Goal: Task Accomplishment & Management: Manage account settings

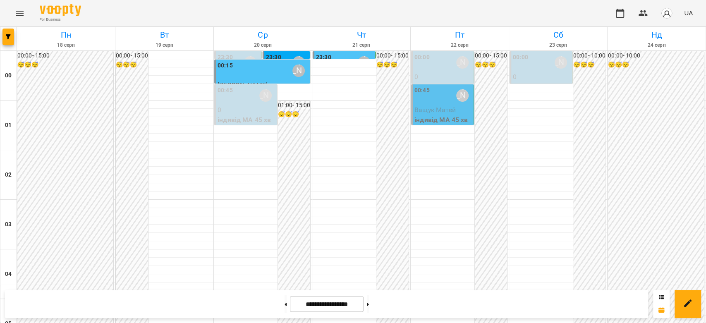
scroll to position [910, 0]
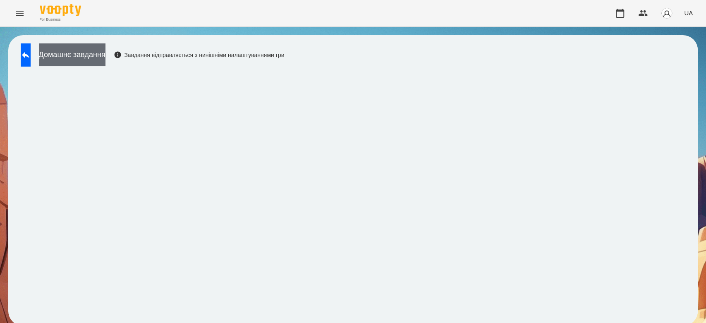
click at [105, 54] on button "Домашнє завдання" at bounding box center [72, 54] width 67 height 23
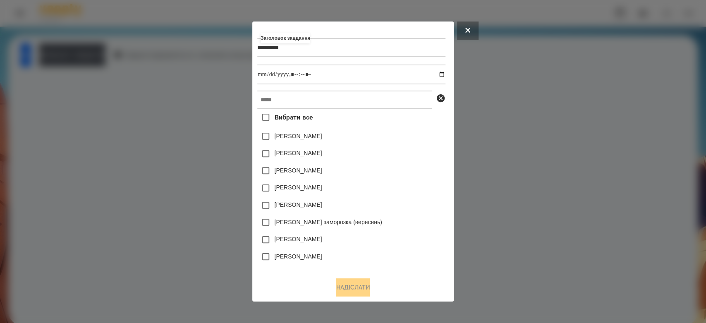
type input "*********"
click at [444, 76] on input "datetime-local" at bounding box center [351, 75] width 188 height 20
type input "**********"
click at [413, 138] on div "[PERSON_NAME]" at bounding box center [351, 136] width 188 height 17
click at [390, 107] on input "text" at bounding box center [344, 100] width 175 height 18
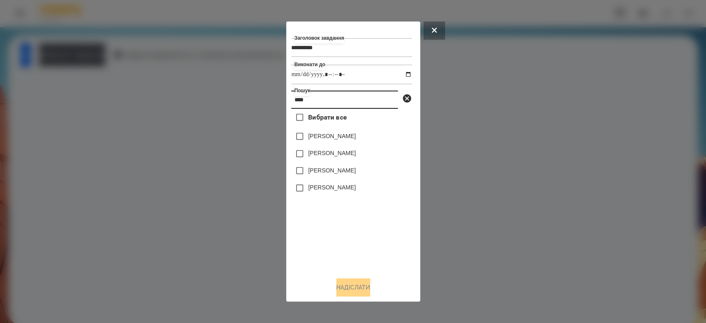
type input "****"
click at [347, 139] on label "[PERSON_NAME]" at bounding box center [332, 136] width 48 height 8
click at [369, 290] on button "Надіслати" at bounding box center [353, 287] width 34 height 18
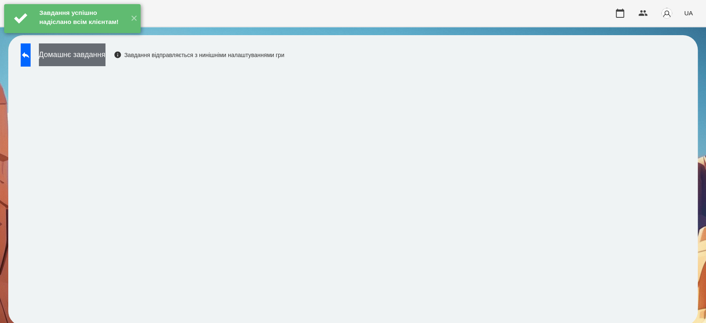
click at [105, 62] on button "Домашнє завдання" at bounding box center [72, 54] width 67 height 23
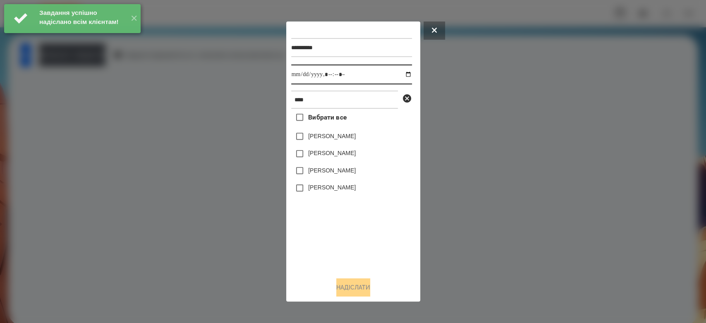
click at [402, 75] on input "datetime-local" at bounding box center [351, 75] width 121 height 20
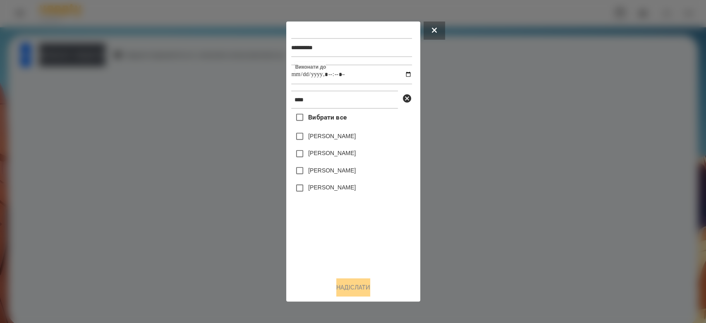
type input "**********"
click at [367, 231] on div "Вибрати все [PERSON_NAME] [PERSON_NAME] [PERSON_NAME]" at bounding box center [351, 190] width 121 height 162
click at [334, 135] on label "[PERSON_NAME]" at bounding box center [332, 136] width 48 height 8
click at [346, 288] on button "Надіслати" at bounding box center [353, 287] width 34 height 18
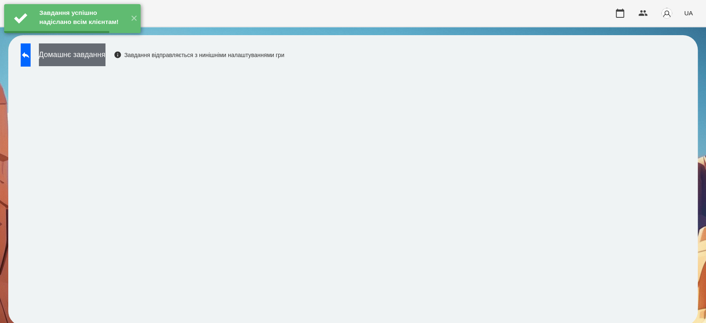
click at [105, 61] on button "Домашнє завдання" at bounding box center [72, 54] width 67 height 23
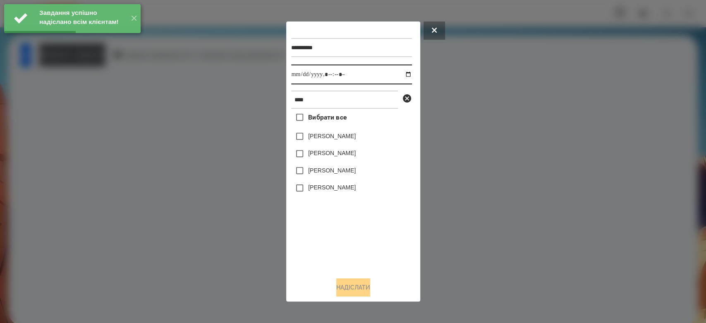
click at [400, 75] on input "datetime-local" at bounding box center [351, 75] width 121 height 20
type input "**********"
drag, startPoint x: 378, startPoint y: 228, endPoint x: 346, endPoint y: 183, distance: 55.5
click at [378, 228] on div "Вибрати все [PERSON_NAME] [PERSON_NAME] [PERSON_NAME]" at bounding box center [351, 190] width 121 height 162
click at [328, 136] on label "[PERSON_NAME]" at bounding box center [332, 136] width 48 height 8
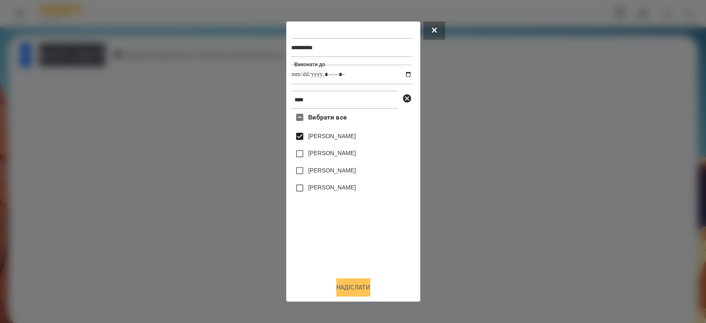
click at [360, 290] on button "Надіслати" at bounding box center [353, 287] width 34 height 18
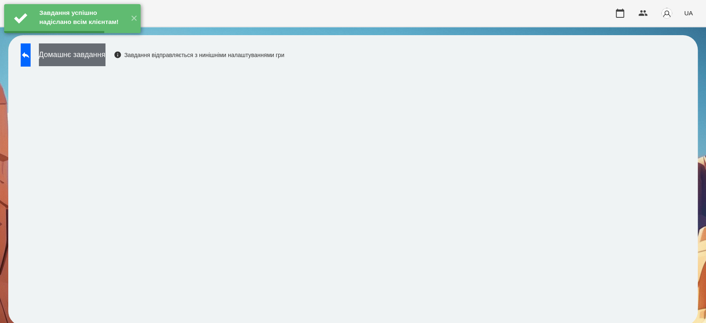
click at [105, 56] on button "Домашнє завдання" at bounding box center [72, 54] width 67 height 23
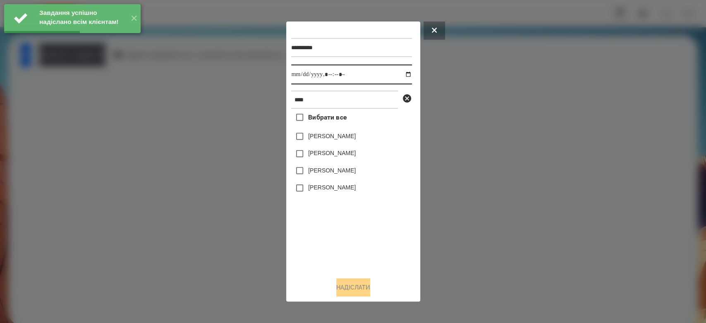
drag, startPoint x: 404, startPoint y: 75, endPoint x: 400, endPoint y: 84, distance: 9.3
click at [404, 76] on input "datetime-local" at bounding box center [351, 75] width 121 height 20
type input "**********"
drag, startPoint x: 381, startPoint y: 216, endPoint x: 373, endPoint y: 204, distance: 13.5
click at [381, 216] on div "Вибрати все [PERSON_NAME] [PERSON_NAME] [PERSON_NAME]" at bounding box center [351, 190] width 121 height 162
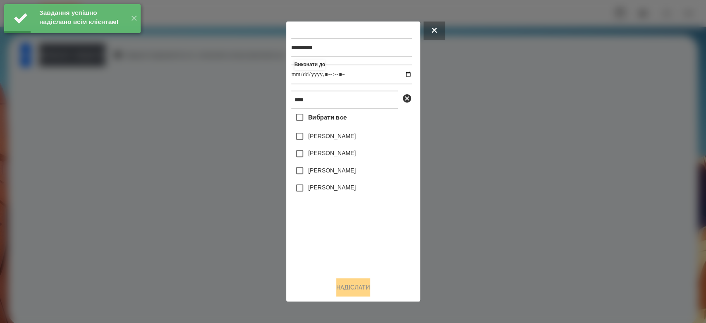
click at [331, 133] on label "[PERSON_NAME]" at bounding box center [332, 136] width 48 height 8
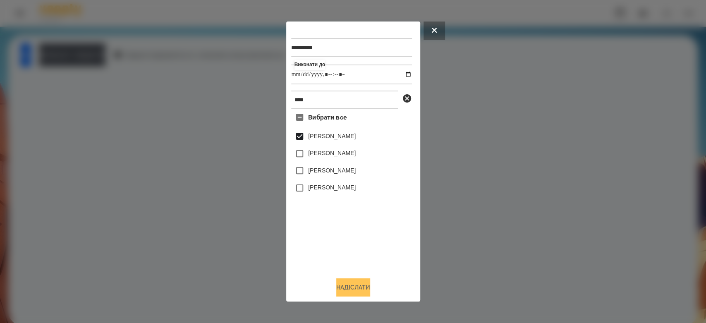
click at [354, 292] on button "Надіслати" at bounding box center [353, 287] width 34 height 18
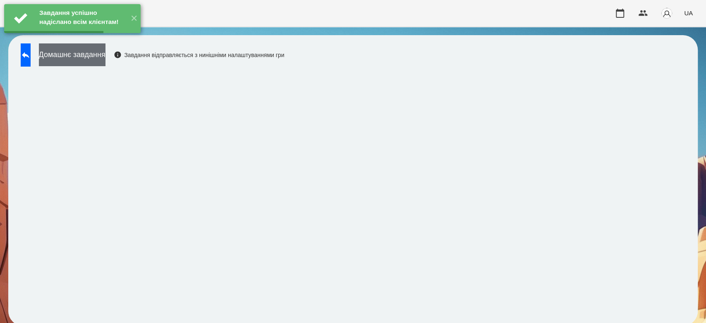
click at [105, 57] on button "Домашнє завдання" at bounding box center [72, 54] width 67 height 23
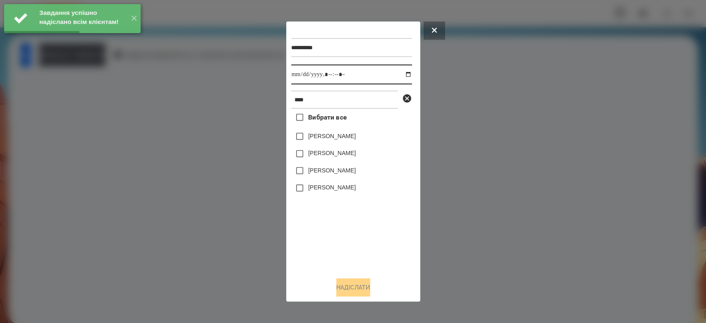
click at [404, 75] on input "datetime-local" at bounding box center [351, 75] width 121 height 20
type input "**********"
drag, startPoint x: 342, startPoint y: 225, endPoint x: 341, endPoint y: 219, distance: 5.6
click at [342, 225] on div "Вибрати все [PERSON_NAME] [PERSON_NAME] [PERSON_NAME]" at bounding box center [351, 190] width 121 height 162
click at [330, 137] on label "[PERSON_NAME]" at bounding box center [332, 136] width 48 height 8
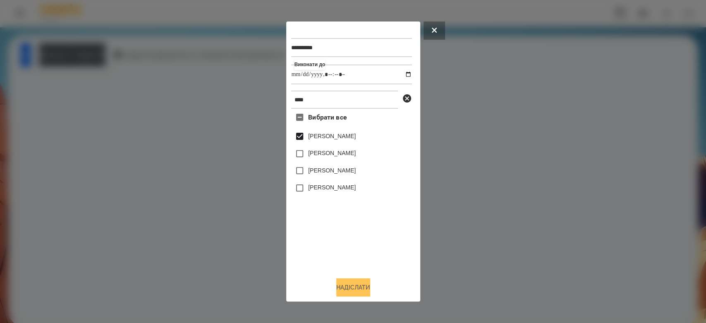
click at [354, 284] on button "Надіслати" at bounding box center [353, 287] width 34 height 18
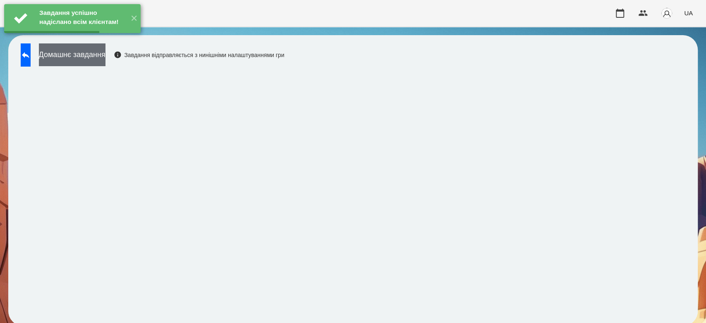
click at [105, 53] on button "Домашнє завдання" at bounding box center [72, 54] width 67 height 23
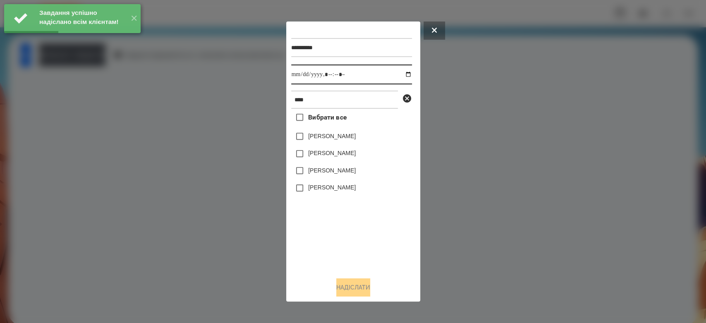
click at [401, 72] on input "datetime-local" at bounding box center [351, 75] width 121 height 20
type input "**********"
click at [359, 254] on div "Вибрати все [PERSON_NAME] [PERSON_NAME] [PERSON_NAME]" at bounding box center [351, 190] width 121 height 162
click at [333, 136] on label "[PERSON_NAME]" at bounding box center [332, 136] width 48 height 8
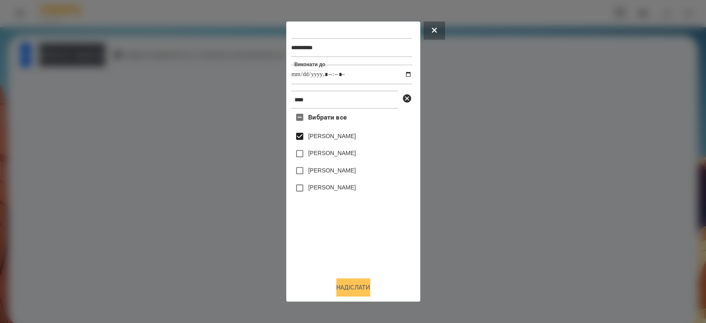
click at [359, 285] on button "Надіслати" at bounding box center [353, 287] width 34 height 18
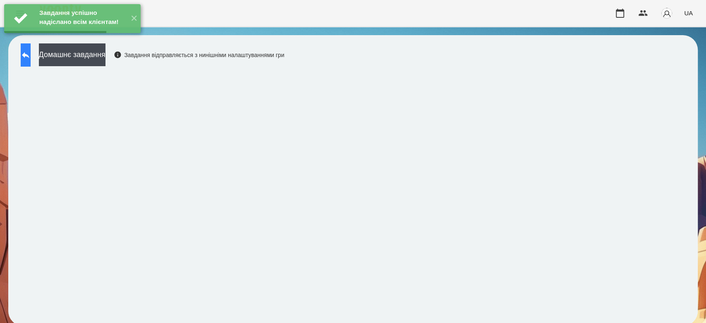
click at [30, 61] on button at bounding box center [26, 54] width 10 height 23
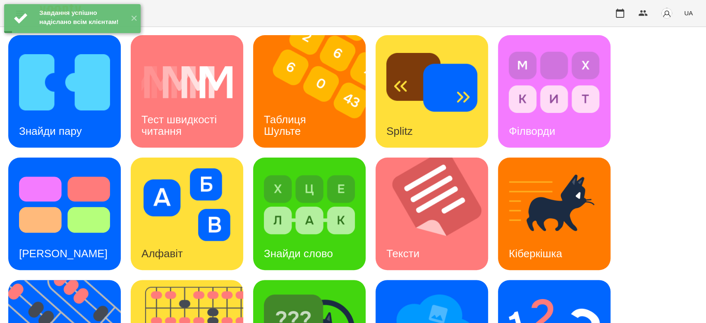
scroll to position [200, 0]
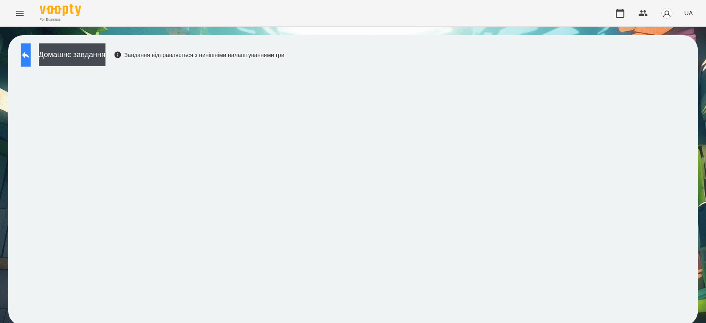
click at [31, 59] on button at bounding box center [26, 54] width 10 height 23
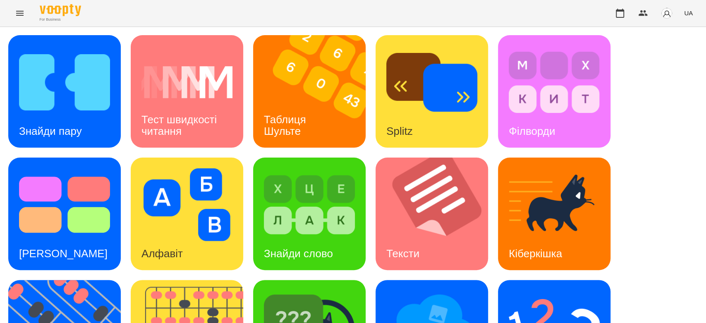
scroll to position [200, 0]
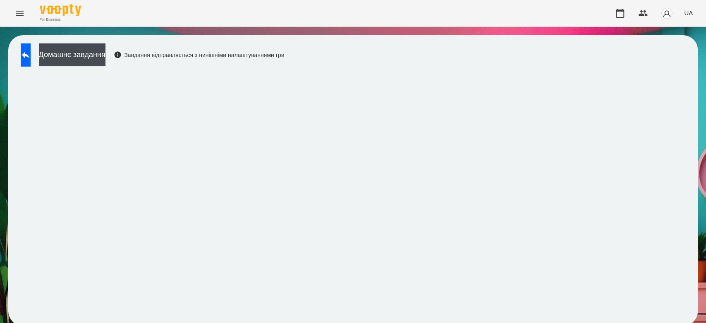
scroll to position [3, 0]
click at [31, 54] on button at bounding box center [26, 54] width 10 height 23
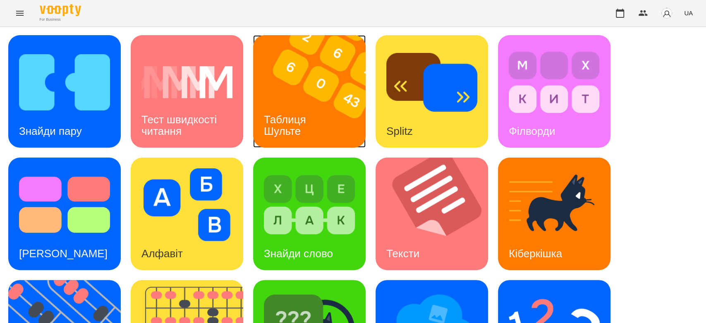
click at [259, 88] on img at bounding box center [314, 91] width 123 height 113
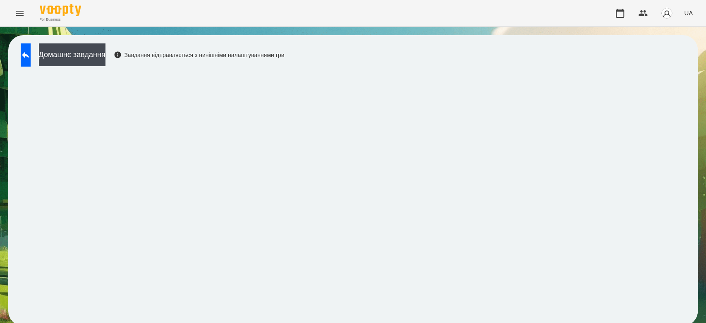
scroll to position [3, 0]
click at [105, 55] on button "Домашнє завдання" at bounding box center [72, 54] width 67 height 23
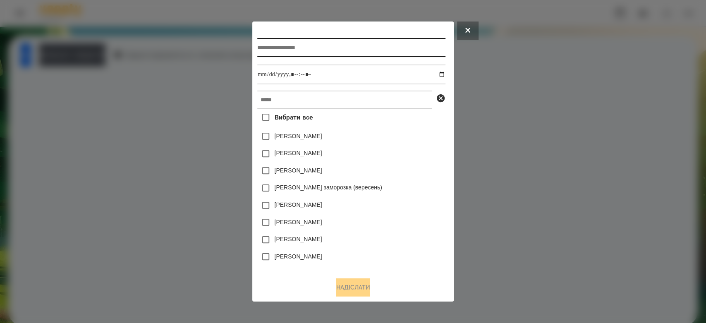
drag, startPoint x: 122, startPoint y: 55, endPoint x: 295, endPoint y: 48, distance: 173.0
click at [297, 41] on input "text" at bounding box center [351, 47] width 188 height 19
type input "**********"
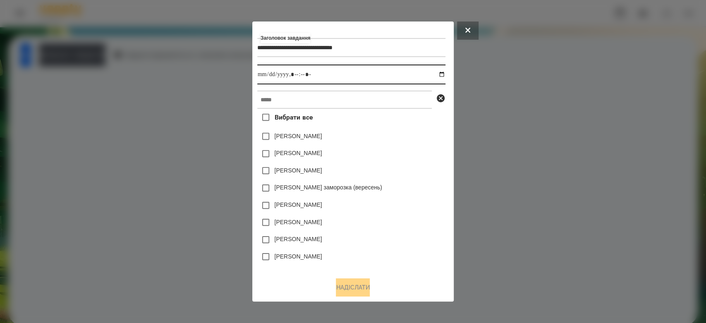
click at [443, 74] on input "datetime-local" at bounding box center [351, 75] width 188 height 20
type input "**********"
click at [418, 143] on div "[PERSON_NAME]" at bounding box center [351, 136] width 188 height 17
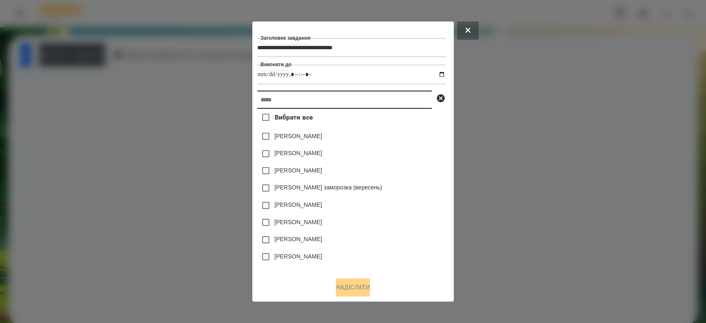
click at [398, 103] on input "text" at bounding box center [344, 100] width 175 height 18
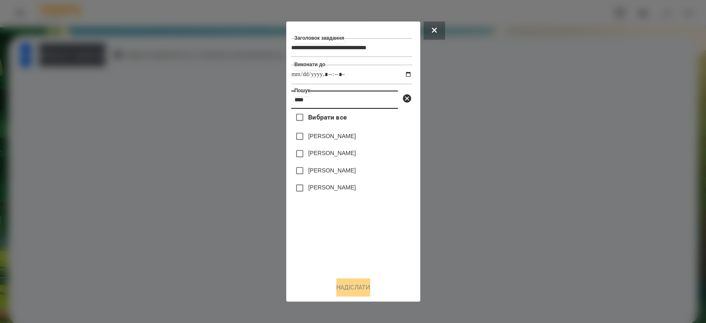
type input "****"
click at [338, 137] on label "[PERSON_NAME]" at bounding box center [332, 136] width 48 height 8
click at [366, 290] on button "Надіслати" at bounding box center [353, 287] width 34 height 18
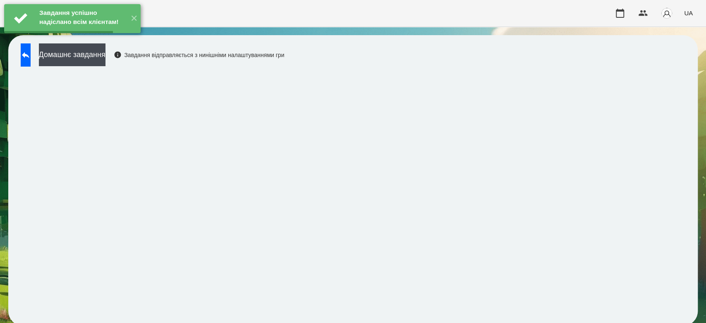
click at [105, 51] on button "Домашнє завдання" at bounding box center [72, 54] width 67 height 23
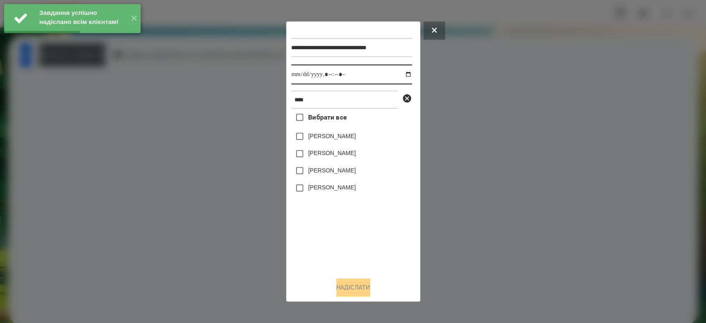
click at [402, 75] on input "datetime-local" at bounding box center [351, 75] width 121 height 20
type input "**********"
drag, startPoint x: 365, startPoint y: 227, endPoint x: 346, endPoint y: 189, distance: 43.3
click at [365, 227] on div "Вибрати все [PERSON_NAME] [PERSON_NAME] [PERSON_NAME]" at bounding box center [351, 190] width 121 height 162
click at [328, 138] on label "[PERSON_NAME]" at bounding box center [332, 136] width 48 height 8
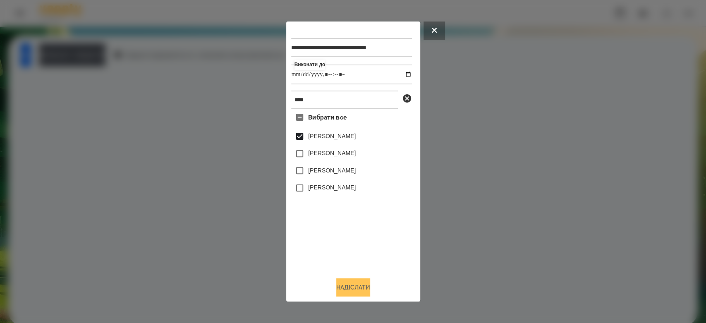
click at [366, 287] on button "Надіслати" at bounding box center [353, 287] width 34 height 18
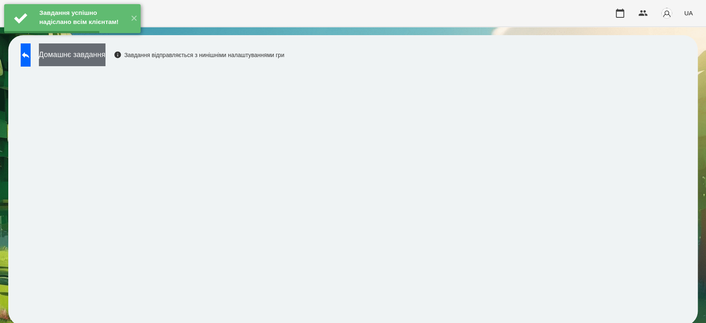
click at [105, 55] on button "Домашнє завдання" at bounding box center [72, 54] width 67 height 23
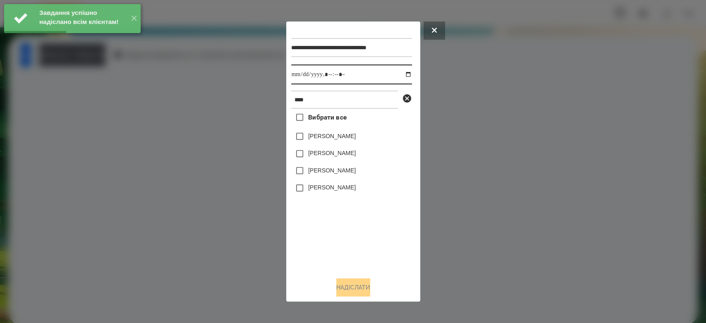
click at [404, 74] on input "datetime-local" at bounding box center [351, 75] width 121 height 20
type input "**********"
click at [367, 251] on div "Вибрати все [PERSON_NAME] [PERSON_NAME] [PERSON_NAME]" at bounding box center [351, 190] width 121 height 162
click at [325, 140] on label "[PERSON_NAME]" at bounding box center [332, 136] width 48 height 8
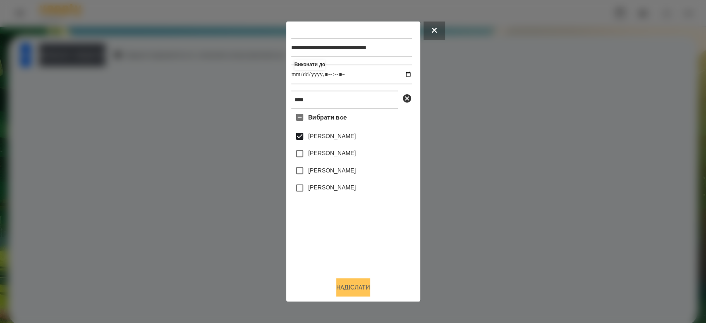
click at [356, 287] on button "Надіслати" at bounding box center [353, 287] width 34 height 18
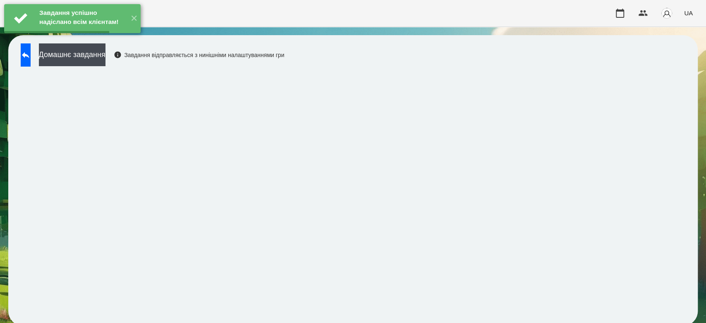
click at [105, 57] on button "Домашнє завдання" at bounding box center [72, 54] width 67 height 23
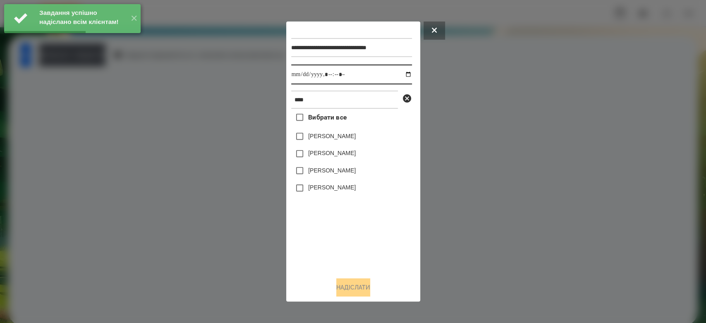
click at [403, 73] on input "datetime-local" at bounding box center [351, 75] width 121 height 20
type input "**********"
drag, startPoint x: 359, startPoint y: 241, endPoint x: 354, endPoint y: 224, distance: 17.4
click at [359, 241] on div "Вибрати все [PERSON_NAME] [PERSON_NAME] [PERSON_NAME]" at bounding box center [351, 190] width 121 height 162
click at [331, 134] on label "[PERSON_NAME]" at bounding box center [332, 136] width 48 height 8
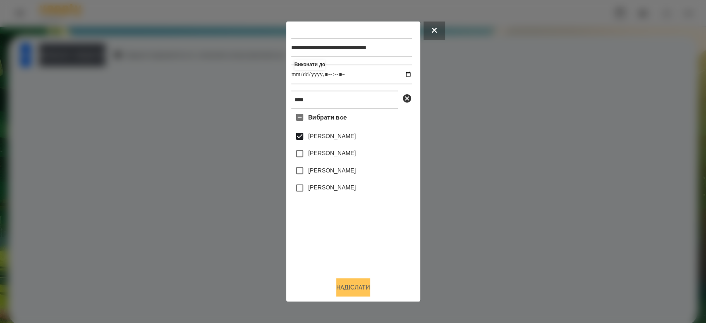
click at [361, 292] on button "Надіслати" at bounding box center [353, 287] width 34 height 18
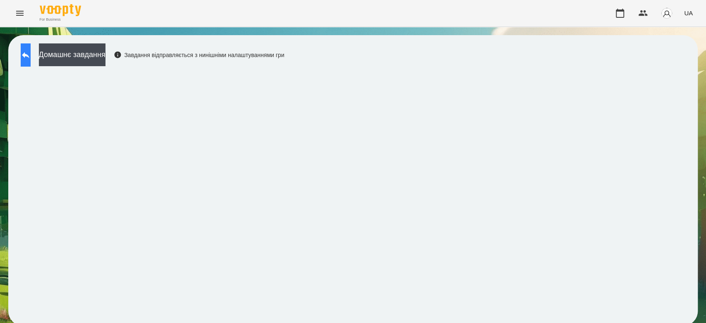
click at [31, 50] on button at bounding box center [26, 54] width 10 height 23
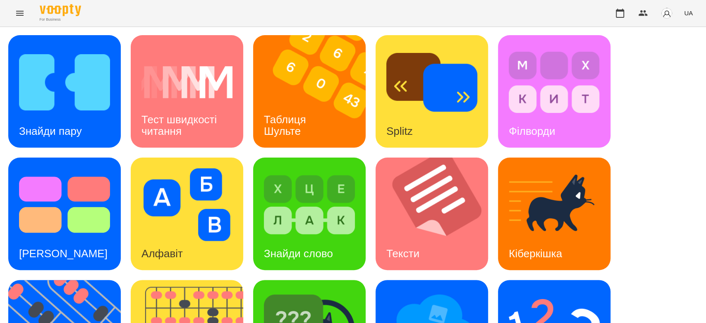
scroll to position [200, 0]
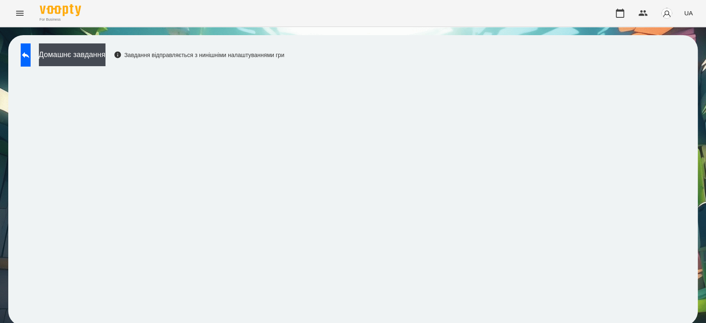
scroll to position [3, 0]
click at [105, 53] on button "Домашнє завдання" at bounding box center [72, 54] width 67 height 23
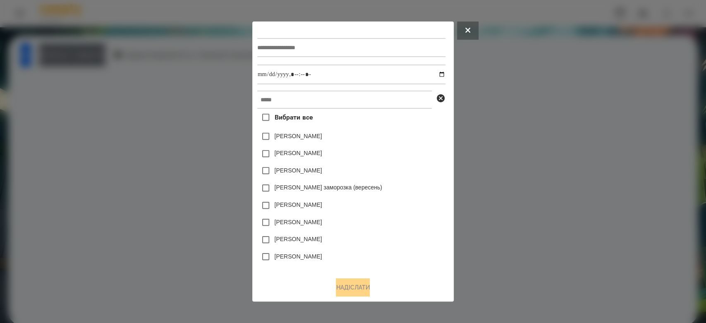
click at [465, 170] on div at bounding box center [353, 161] width 706 height 323
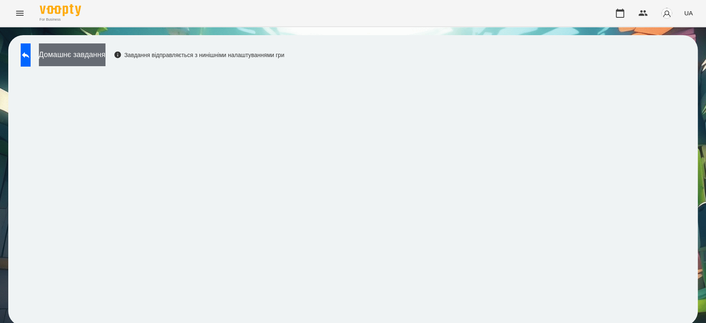
click at [118, 40] on div "Домашнє завдання Завдання відправляється з нинішніми налаштуваннями гри" at bounding box center [352, 180] width 689 height 291
click at [105, 54] on button "Домашнє завдання" at bounding box center [72, 54] width 67 height 23
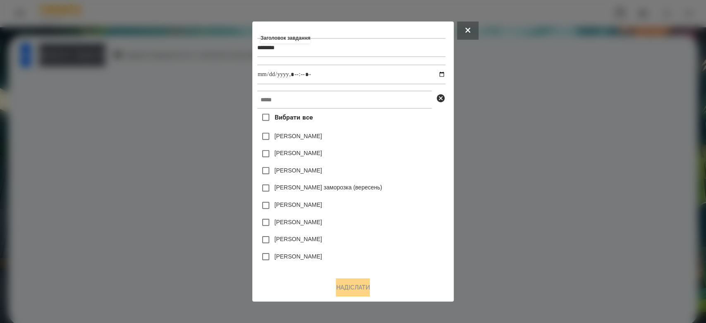
type input "*******"
click at [445, 74] on input "datetime-local" at bounding box center [351, 75] width 188 height 20
type input "**********"
click at [416, 147] on div "[PERSON_NAME]" at bounding box center [351, 153] width 188 height 17
click at [387, 101] on input "text" at bounding box center [344, 100] width 175 height 18
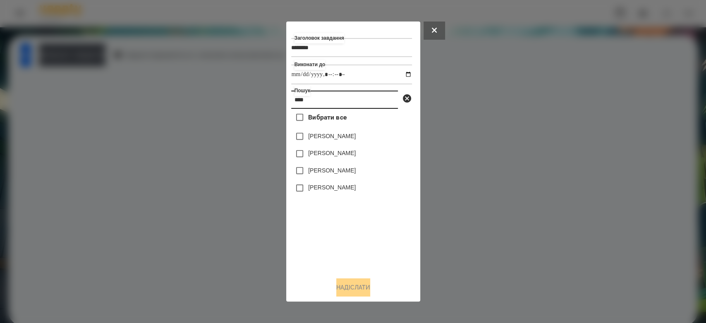
type input "****"
click at [328, 138] on label "[PERSON_NAME]" at bounding box center [332, 136] width 48 height 8
click at [368, 285] on button "Надіслати" at bounding box center [353, 287] width 34 height 18
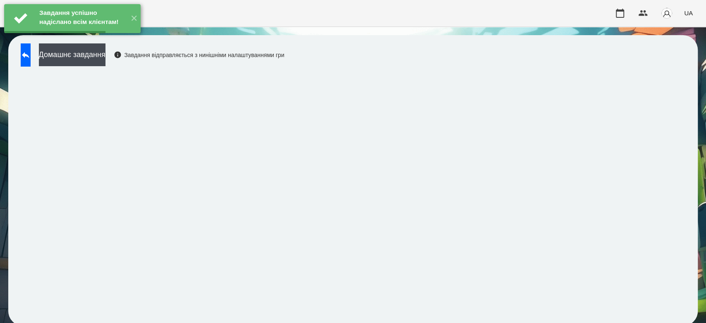
click at [105, 54] on button "Домашнє завдання" at bounding box center [72, 54] width 67 height 23
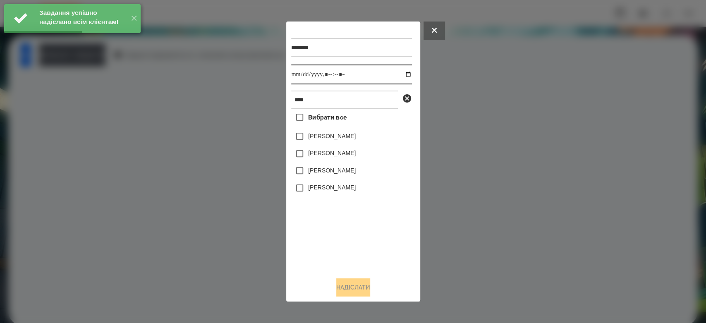
click at [401, 73] on input "datetime-local" at bounding box center [351, 75] width 121 height 20
type input "**********"
drag, startPoint x: 361, startPoint y: 227, endPoint x: 338, endPoint y: 152, distance: 78.6
click at [361, 226] on div "Вибрати все [PERSON_NAME] [PERSON_NAME] [PERSON_NAME]" at bounding box center [351, 190] width 121 height 162
click at [337, 138] on label "[PERSON_NAME]" at bounding box center [332, 136] width 48 height 8
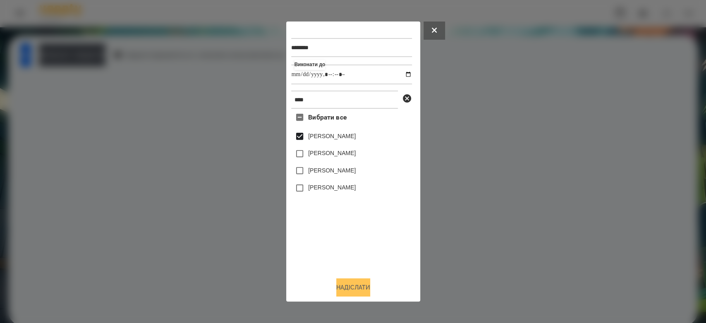
click at [353, 290] on button "Надіслати" at bounding box center [353, 287] width 34 height 18
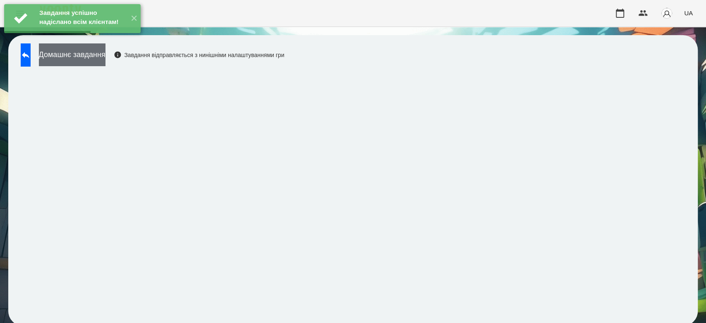
click at [105, 58] on button "Домашнє завдання" at bounding box center [72, 54] width 67 height 23
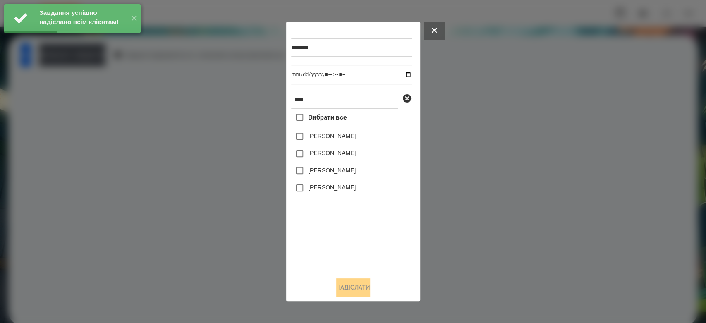
click at [403, 75] on input "datetime-local" at bounding box center [351, 75] width 121 height 20
type input "**********"
drag, startPoint x: 366, startPoint y: 234, endPoint x: 353, endPoint y: 171, distance: 64.3
click at [366, 234] on div "Вибрати все [PERSON_NAME] [PERSON_NAME] [PERSON_NAME]" at bounding box center [351, 190] width 121 height 162
click at [339, 135] on label "[PERSON_NAME]" at bounding box center [332, 136] width 48 height 8
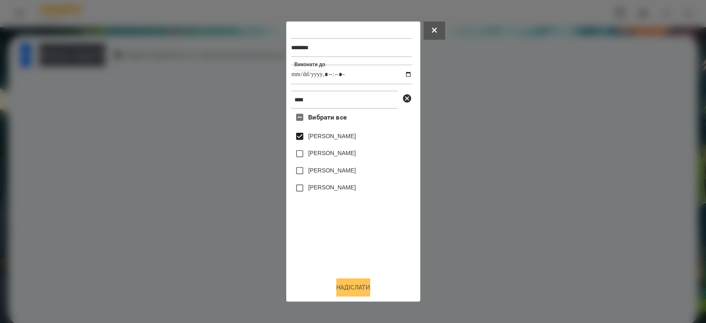
click at [367, 288] on button "Надіслати" at bounding box center [353, 287] width 34 height 18
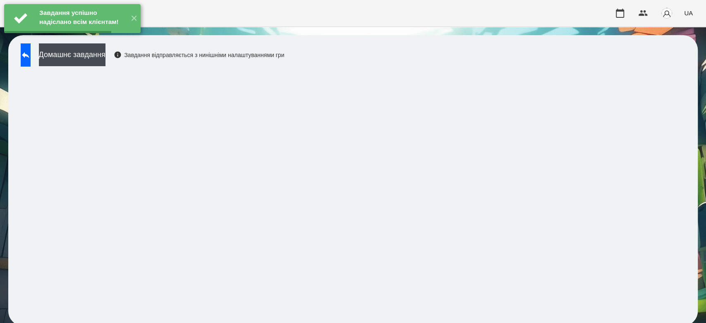
click at [105, 56] on button "Домашнє завдання" at bounding box center [72, 54] width 67 height 23
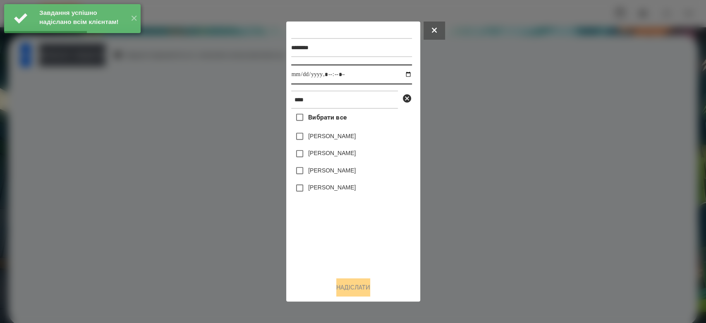
click at [402, 76] on input "datetime-local" at bounding box center [351, 75] width 121 height 20
type input "**********"
drag, startPoint x: 359, startPoint y: 235, endPoint x: 349, endPoint y: 190, distance: 45.9
click at [359, 235] on div "Вибрати все [PERSON_NAME] [PERSON_NAME] [PERSON_NAME]" at bounding box center [351, 190] width 121 height 162
click at [333, 140] on label "[PERSON_NAME]" at bounding box center [332, 136] width 48 height 8
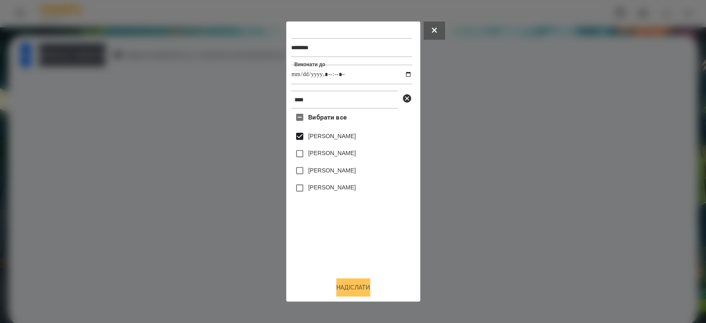
click at [364, 287] on button "Надіслати" at bounding box center [353, 287] width 34 height 18
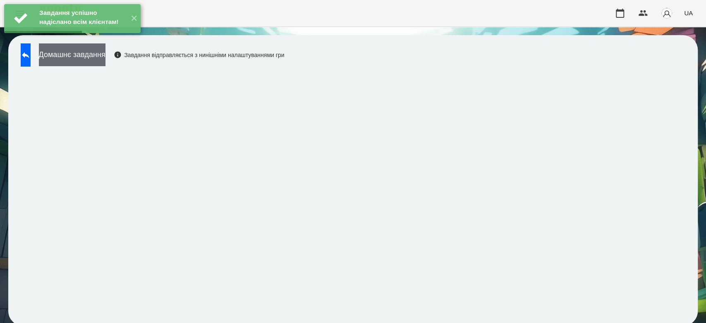
click at [105, 56] on button "Домашнє завдання" at bounding box center [72, 54] width 67 height 23
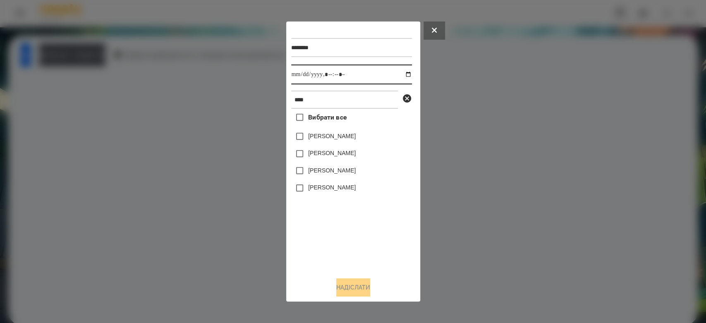
click at [400, 78] on input "datetime-local" at bounding box center [351, 75] width 121 height 20
type input "**********"
drag, startPoint x: 347, startPoint y: 260, endPoint x: 345, endPoint y: 252, distance: 8.5
click at [347, 260] on div "Вибрати все [PERSON_NAME] [PERSON_NAME] [PERSON_NAME]" at bounding box center [351, 190] width 121 height 162
click at [339, 138] on label "[PERSON_NAME]" at bounding box center [332, 136] width 48 height 8
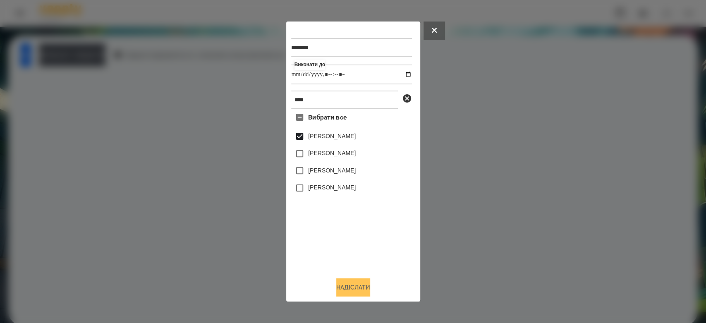
click at [355, 282] on button "Надіслати" at bounding box center [353, 287] width 34 height 18
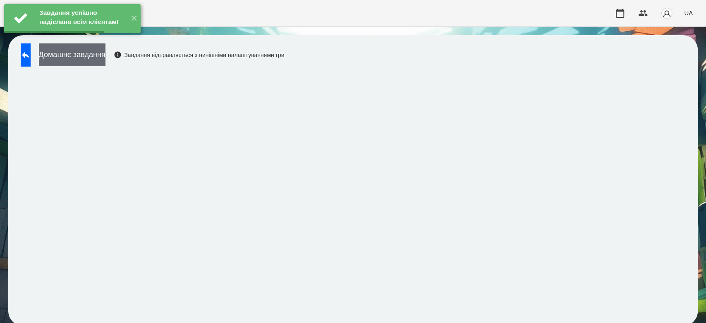
click at [105, 50] on button "Домашнє завдання" at bounding box center [72, 54] width 67 height 23
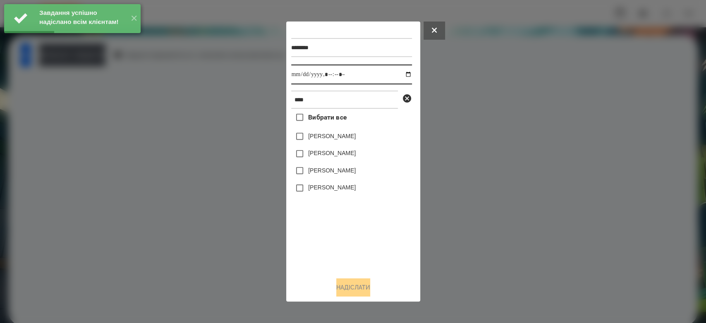
click at [399, 76] on input "datetime-local" at bounding box center [351, 75] width 121 height 20
type input "**********"
click at [335, 230] on div "Вибрати все [PERSON_NAME] [PERSON_NAME] [PERSON_NAME]" at bounding box center [351, 190] width 121 height 162
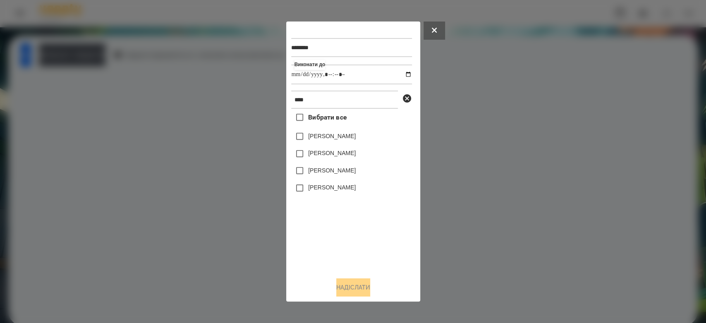
click at [324, 133] on div "[PERSON_NAME]" at bounding box center [351, 136] width 121 height 17
click at [321, 133] on label "[PERSON_NAME]" at bounding box center [332, 136] width 48 height 8
click at [352, 284] on button "Надіслати" at bounding box center [353, 287] width 34 height 18
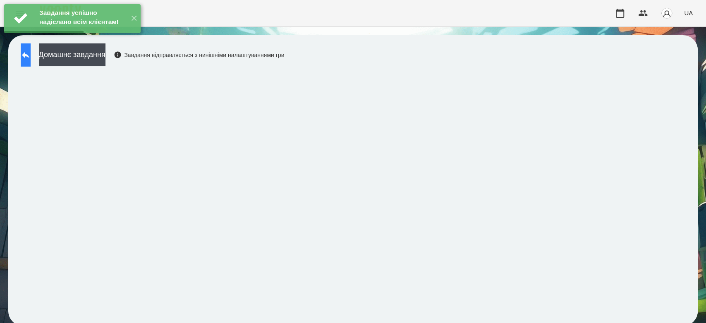
click at [31, 55] on button at bounding box center [26, 54] width 10 height 23
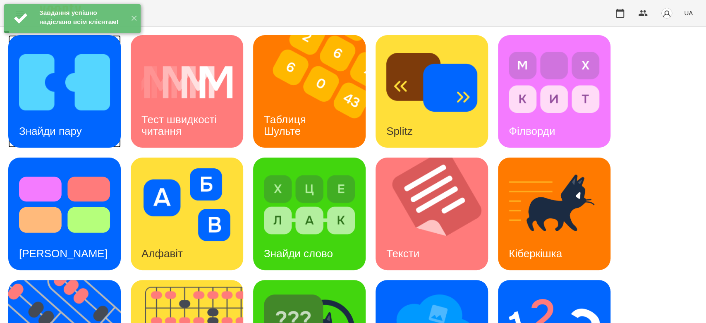
click at [55, 89] on img at bounding box center [64, 82] width 91 height 73
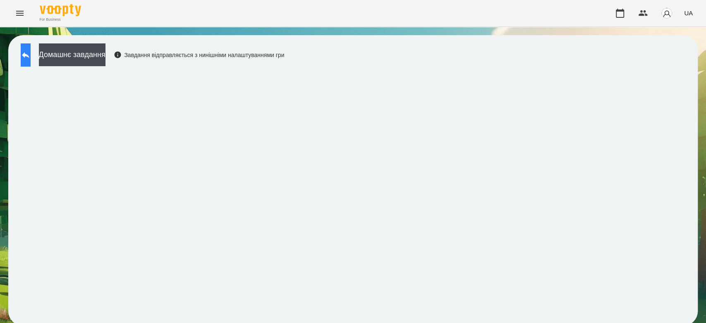
click at [22, 46] on div "Домашнє завдання Завдання відправляється з нинішніми налаштуваннями гри" at bounding box center [151, 56] width 268 height 27
click at [25, 47] on button at bounding box center [26, 54] width 10 height 23
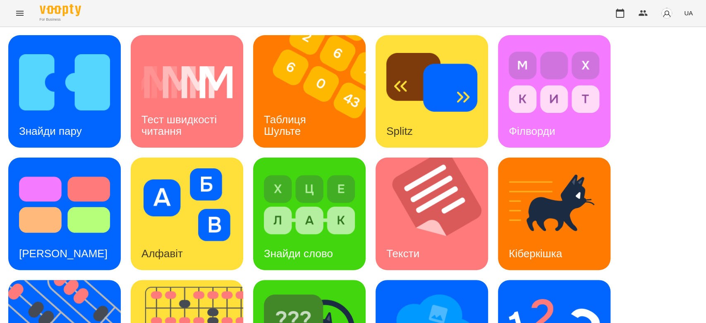
scroll to position [200, 0]
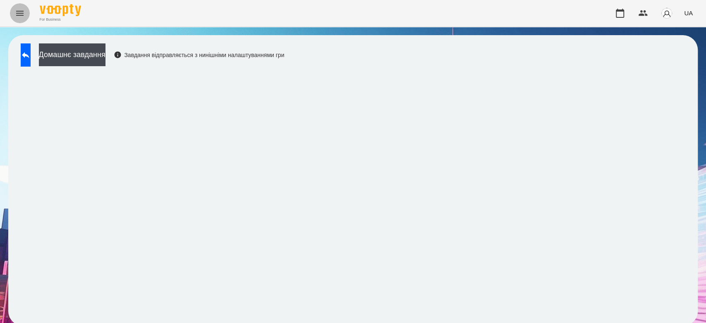
click at [21, 16] on icon "Menu" at bounding box center [20, 13] width 10 height 10
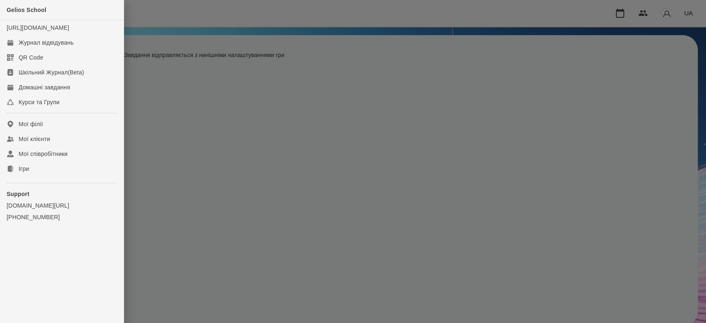
click at [190, 90] on div at bounding box center [353, 161] width 706 height 323
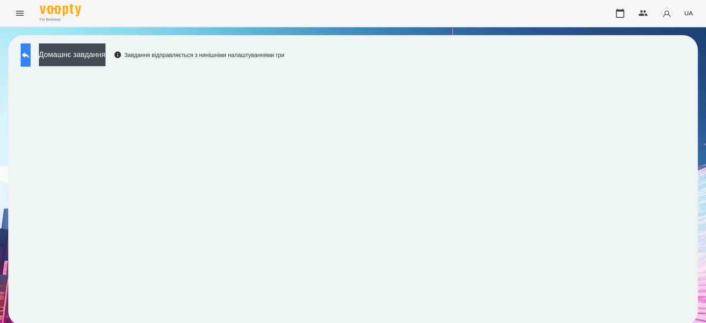
click at [26, 53] on button at bounding box center [26, 54] width 10 height 23
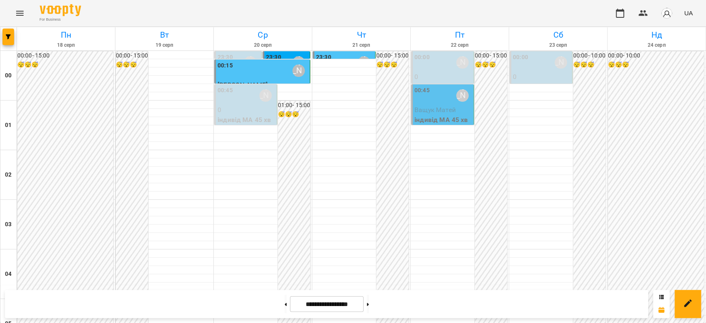
scroll to position [910, 0]
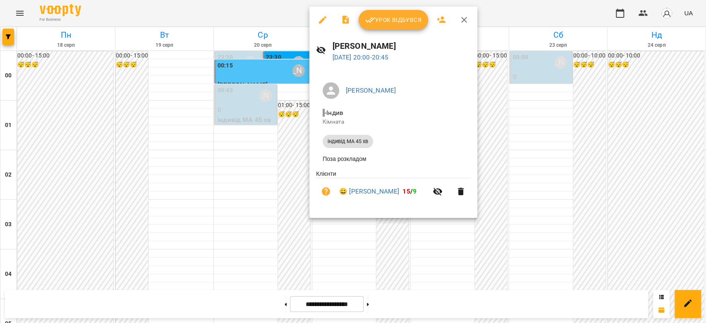
click at [383, 22] on span "Урок відбувся" at bounding box center [393, 20] width 56 height 10
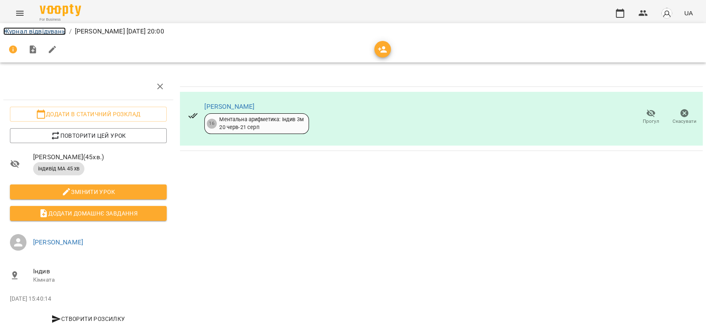
drag, startPoint x: 36, startPoint y: 29, endPoint x: 53, endPoint y: 29, distance: 16.5
click at [36, 29] on link "Журнал відвідувань" at bounding box center [34, 31] width 62 height 8
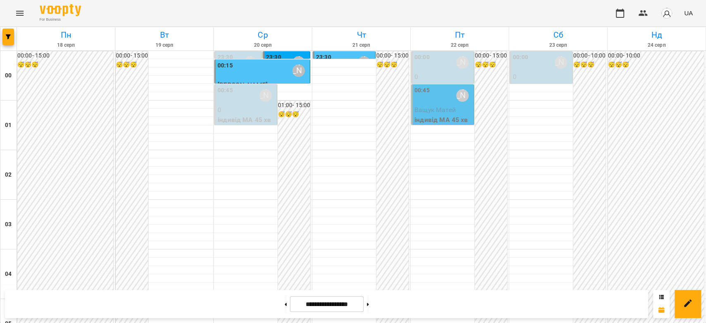
scroll to position [827, 0]
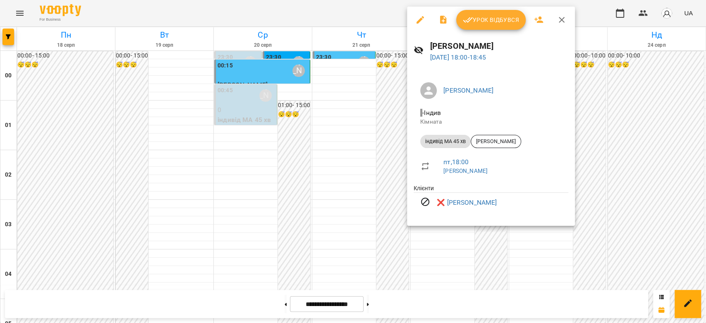
click at [606, 118] on div at bounding box center [353, 161] width 706 height 323
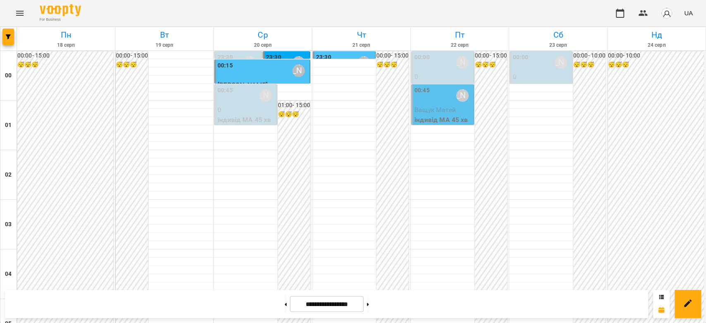
scroll to position [956, 0]
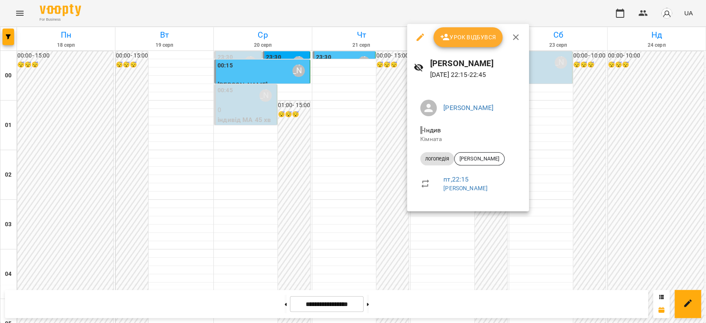
click at [359, 171] on div at bounding box center [353, 161] width 706 height 323
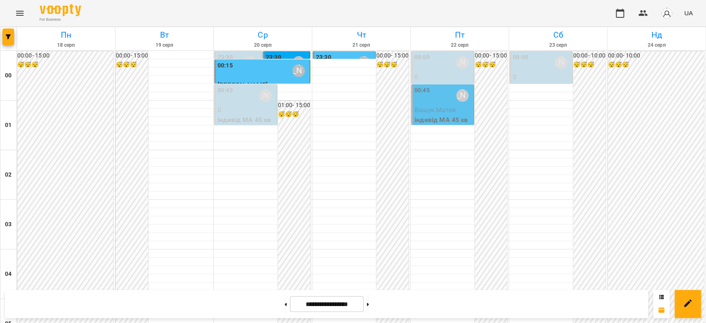
scroll to position [0, 0]
click at [523, 67] on div "00:00 Бондарєва Валерія" at bounding box center [541, 62] width 57 height 19
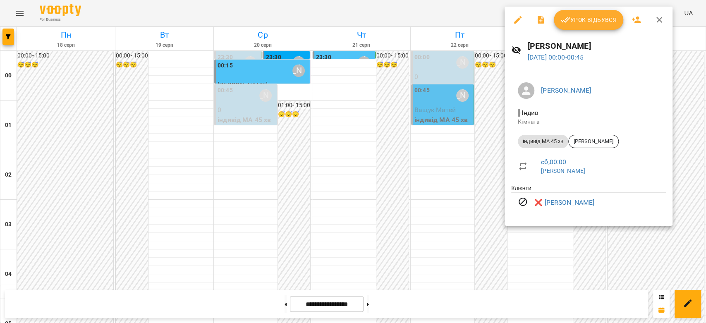
click at [433, 158] on div at bounding box center [353, 161] width 706 height 323
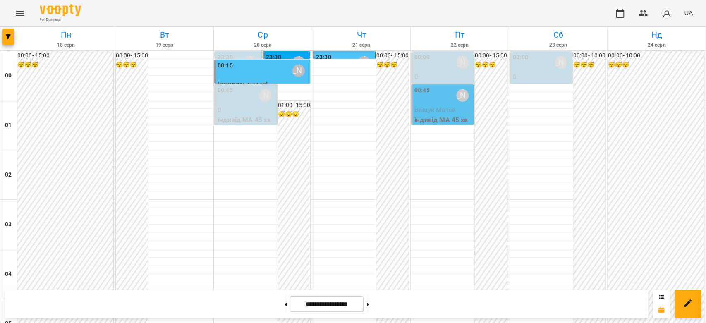
scroll to position [460, 0]
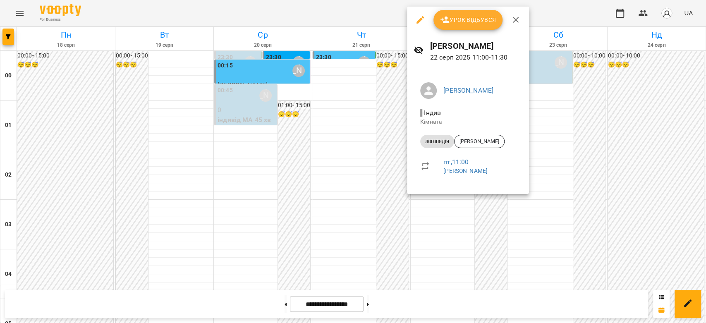
click at [347, 143] on div at bounding box center [353, 161] width 706 height 323
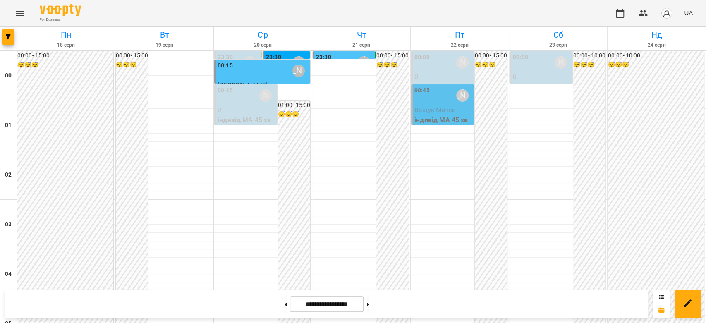
scroll to position [735, 0]
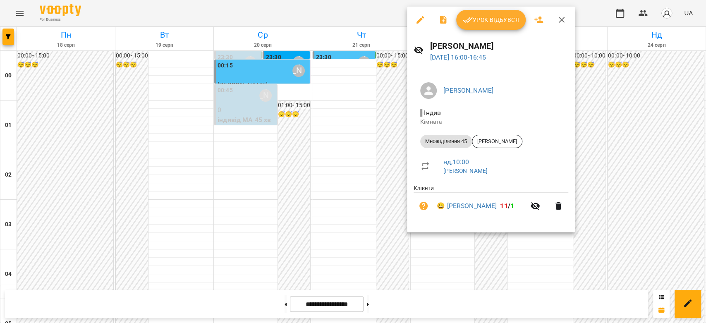
click at [390, 126] on div at bounding box center [353, 161] width 706 height 323
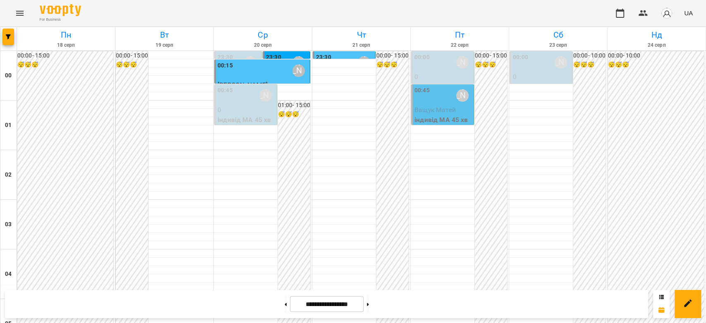
scroll to position [827, 0]
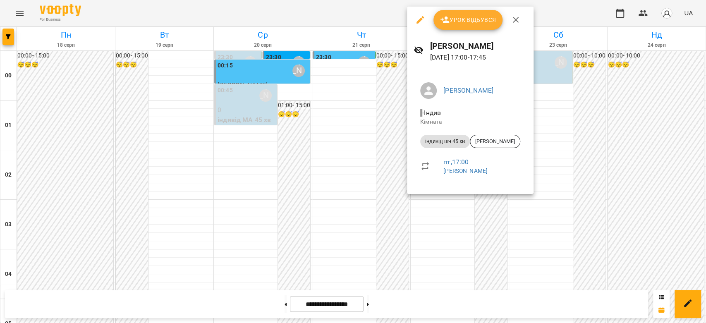
click at [394, 118] on div at bounding box center [353, 161] width 706 height 323
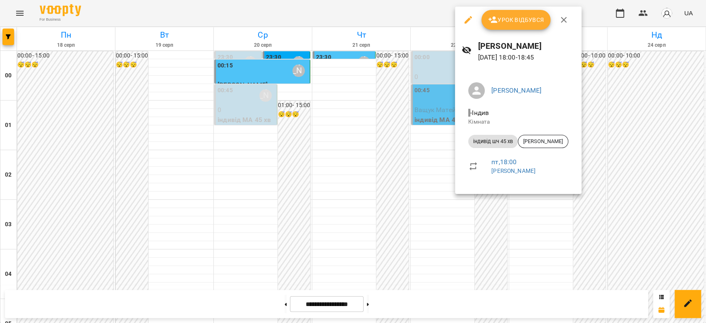
click at [424, 142] on div at bounding box center [353, 161] width 706 height 323
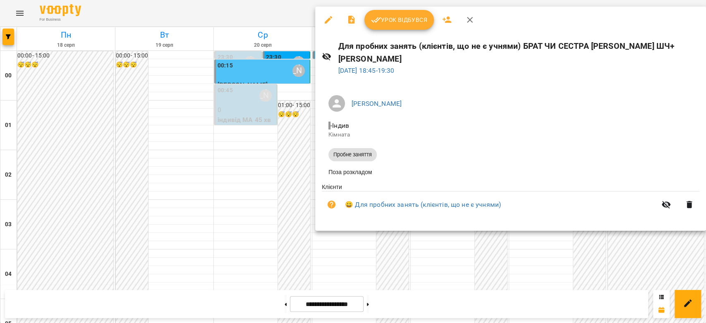
click at [286, 125] on div at bounding box center [353, 161] width 706 height 323
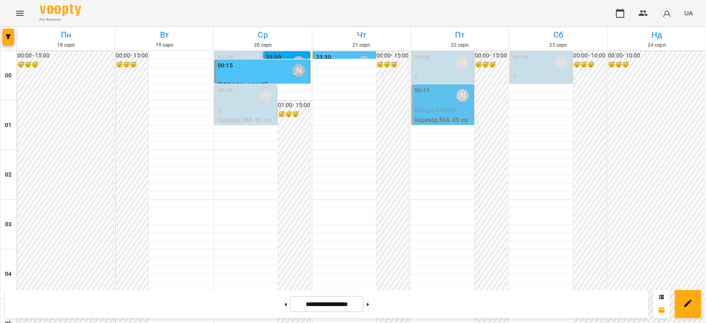
scroll to position [873, 0]
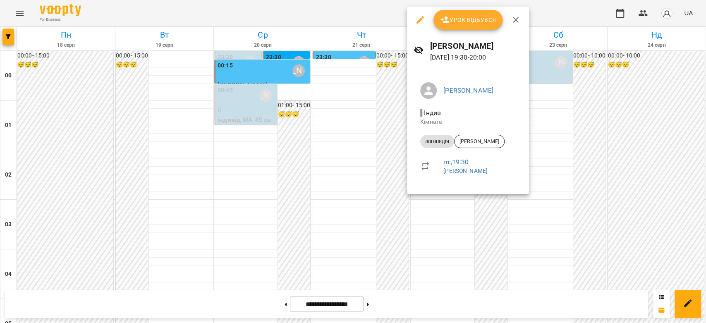
click at [359, 156] on div at bounding box center [353, 161] width 706 height 323
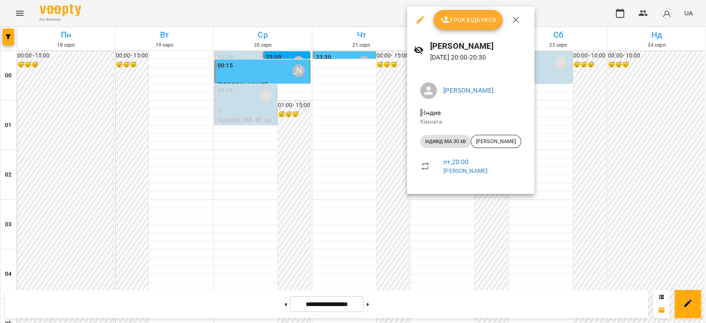
click at [384, 163] on div at bounding box center [353, 161] width 706 height 323
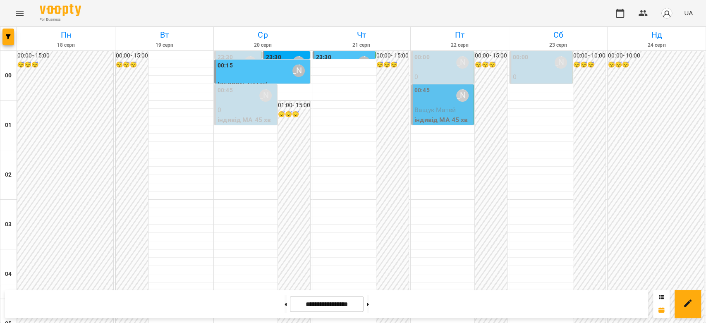
scroll to position [956, 0]
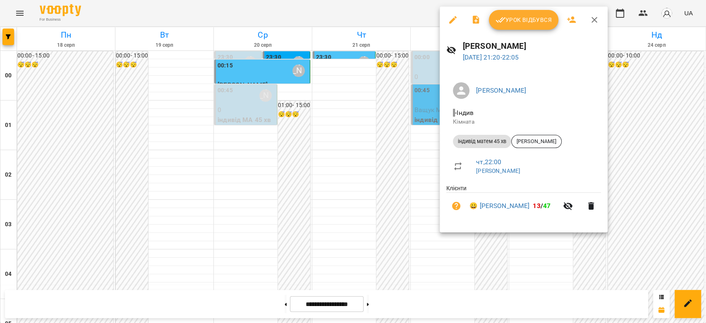
click at [394, 160] on div at bounding box center [353, 161] width 706 height 323
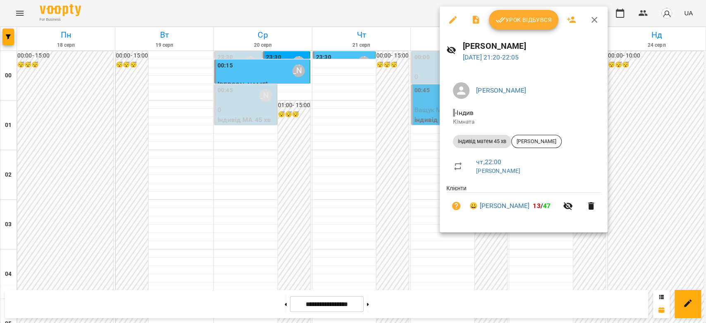
click at [387, 166] on div at bounding box center [353, 161] width 706 height 323
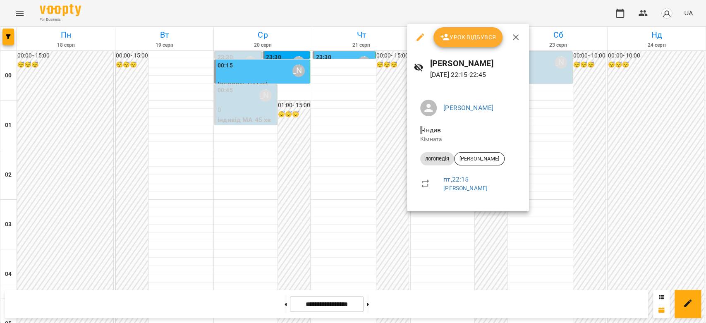
click at [407, 191] on div at bounding box center [353, 161] width 706 height 323
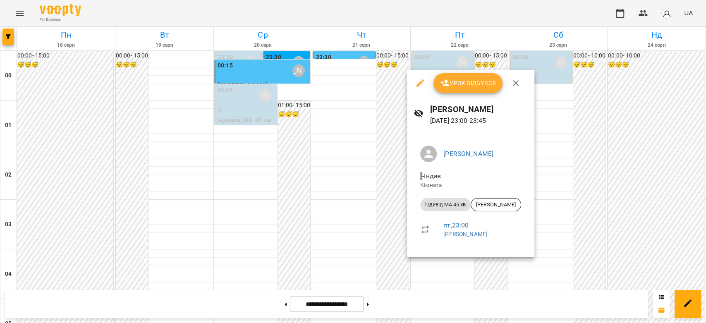
click at [393, 212] on div at bounding box center [353, 161] width 706 height 323
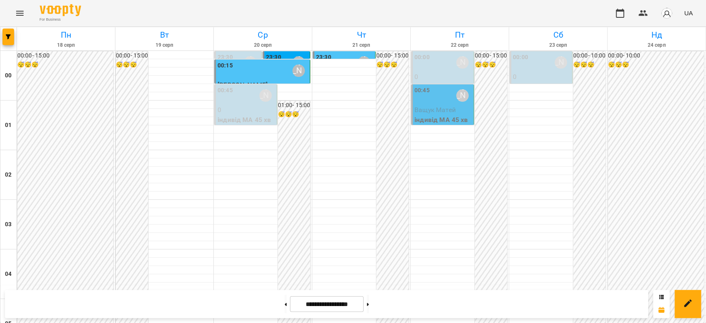
scroll to position [0, 0]
click at [455, 104] on div "Бондарєва Валерія" at bounding box center [462, 95] width 19 height 19
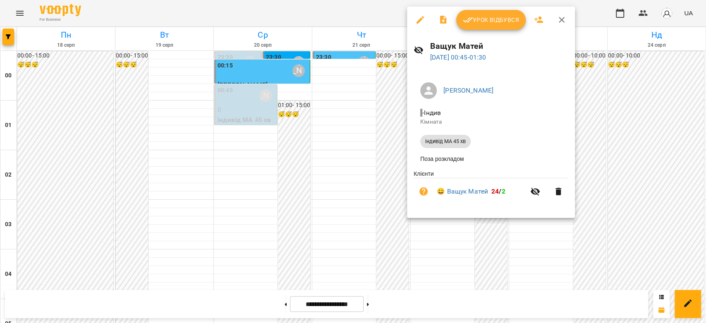
click at [385, 112] on div at bounding box center [353, 161] width 706 height 323
